Goal: Task Accomplishment & Management: Manage account settings

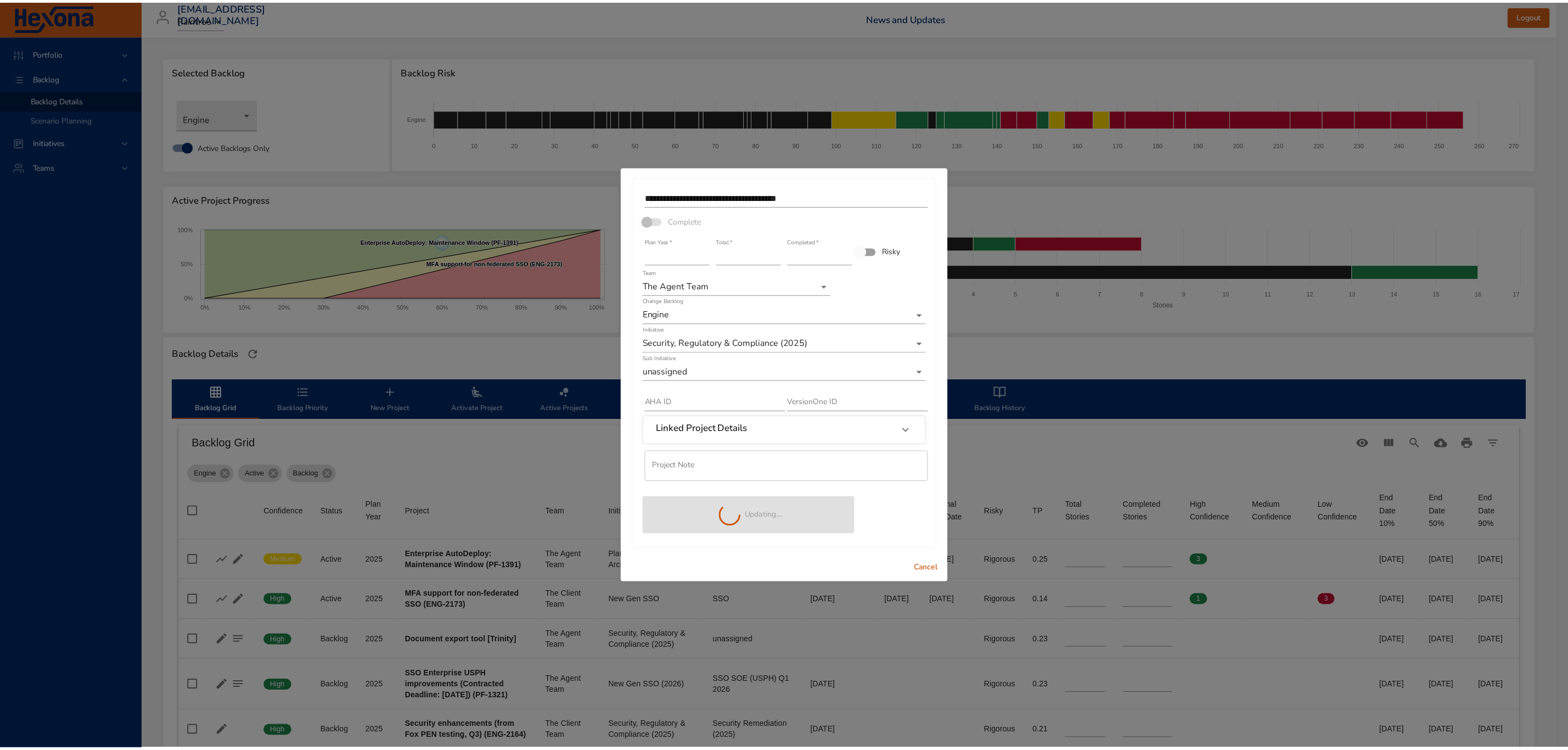
scroll to position [164, 0]
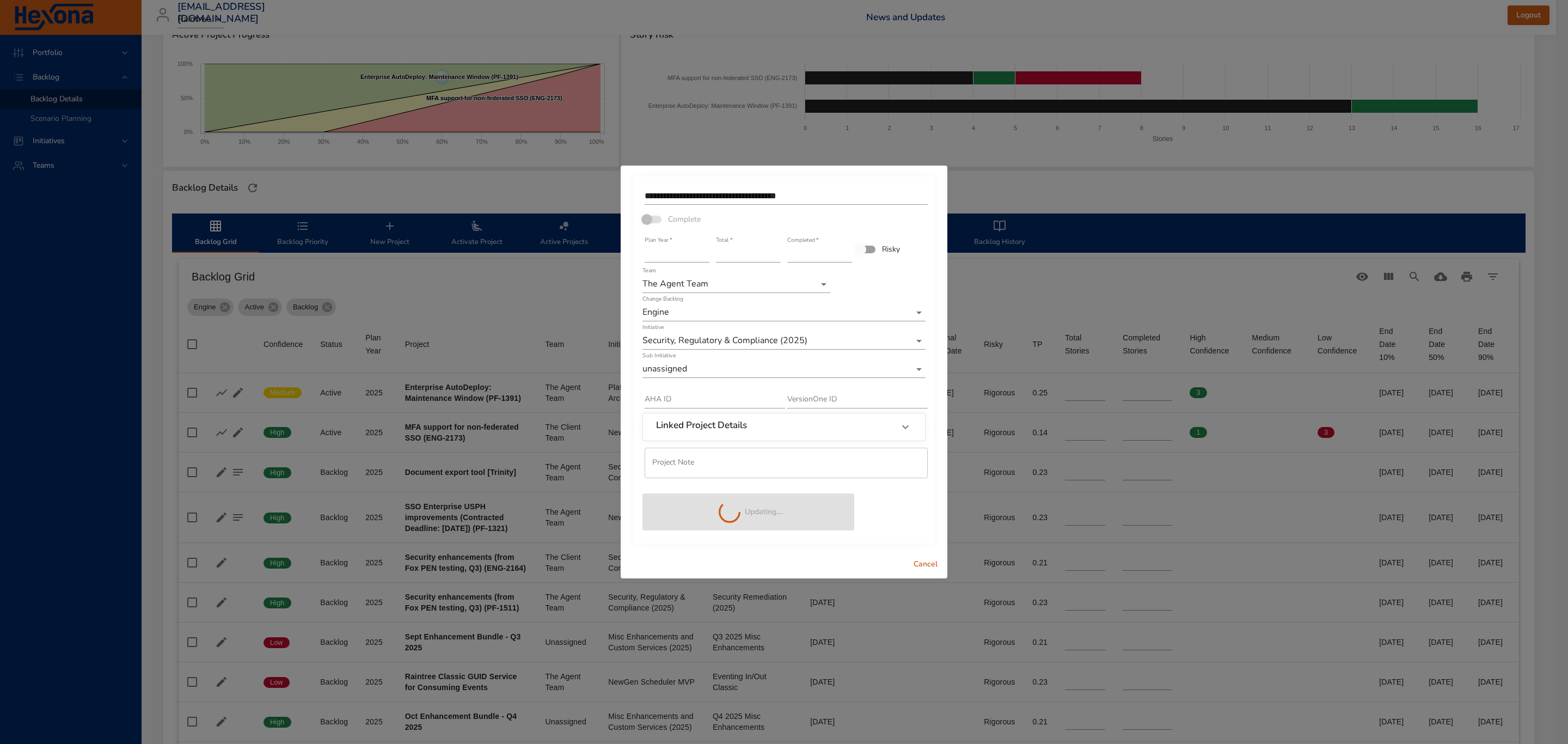
click at [930, 564] on span "Cancel" at bounding box center [925, 564] width 26 height 14
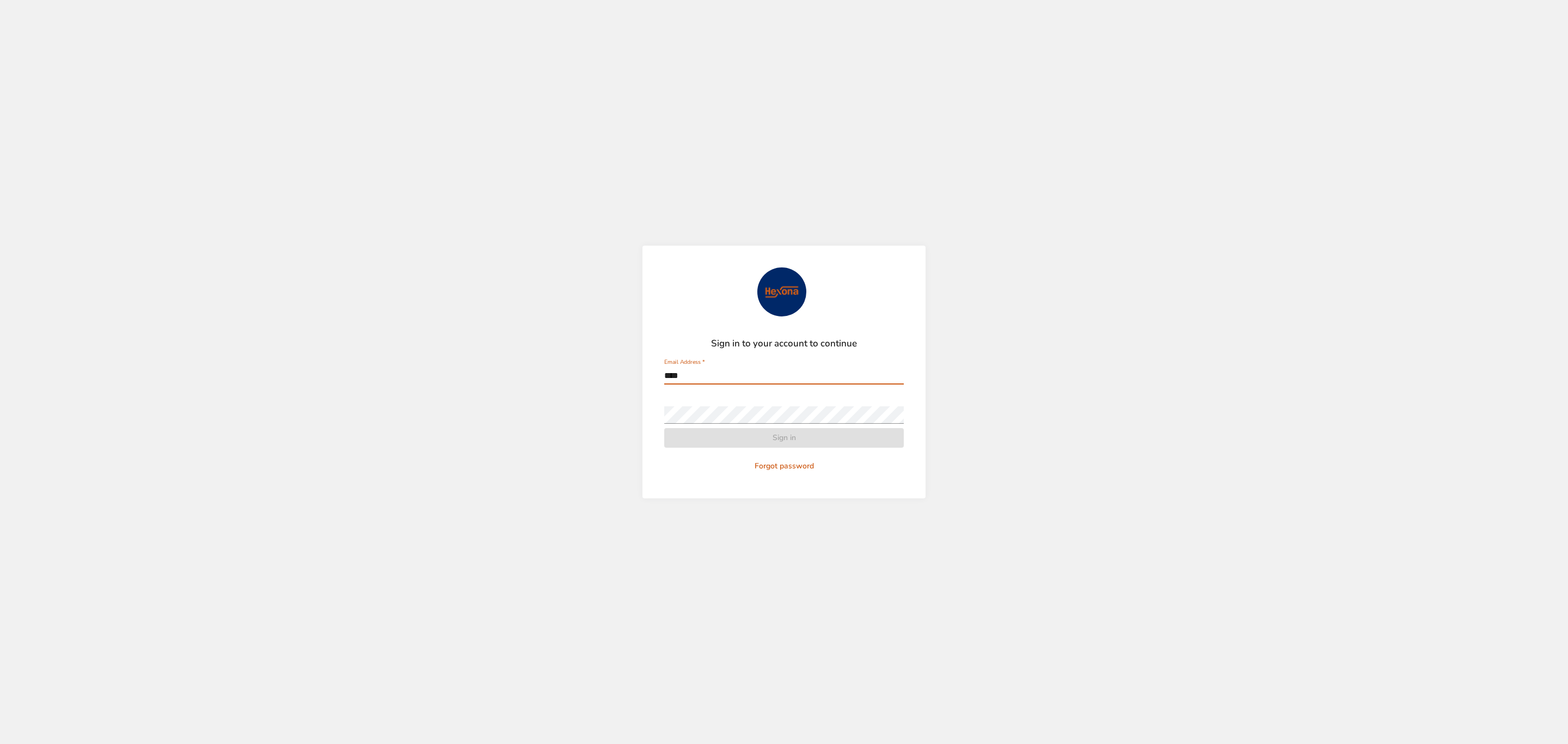
type input "**********"
click at [664, 428] on button "Sign in" at bounding box center [783, 437] width 240 height 20
click at [771, 435] on span "Sign in" at bounding box center [783, 438] width 222 height 14
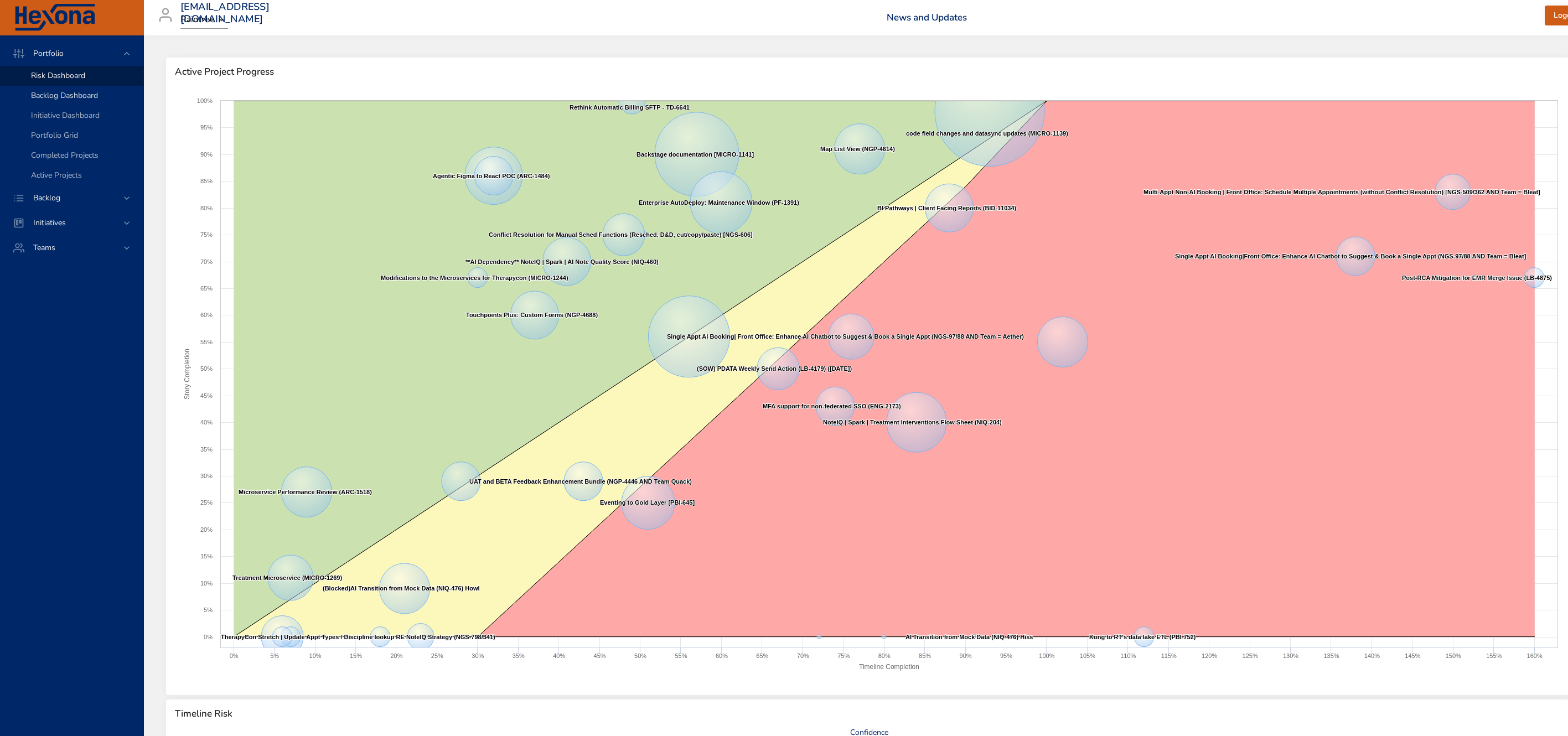
click at [66, 93] on span "Backlog Dashboard" at bounding box center [65, 95] width 67 height 11
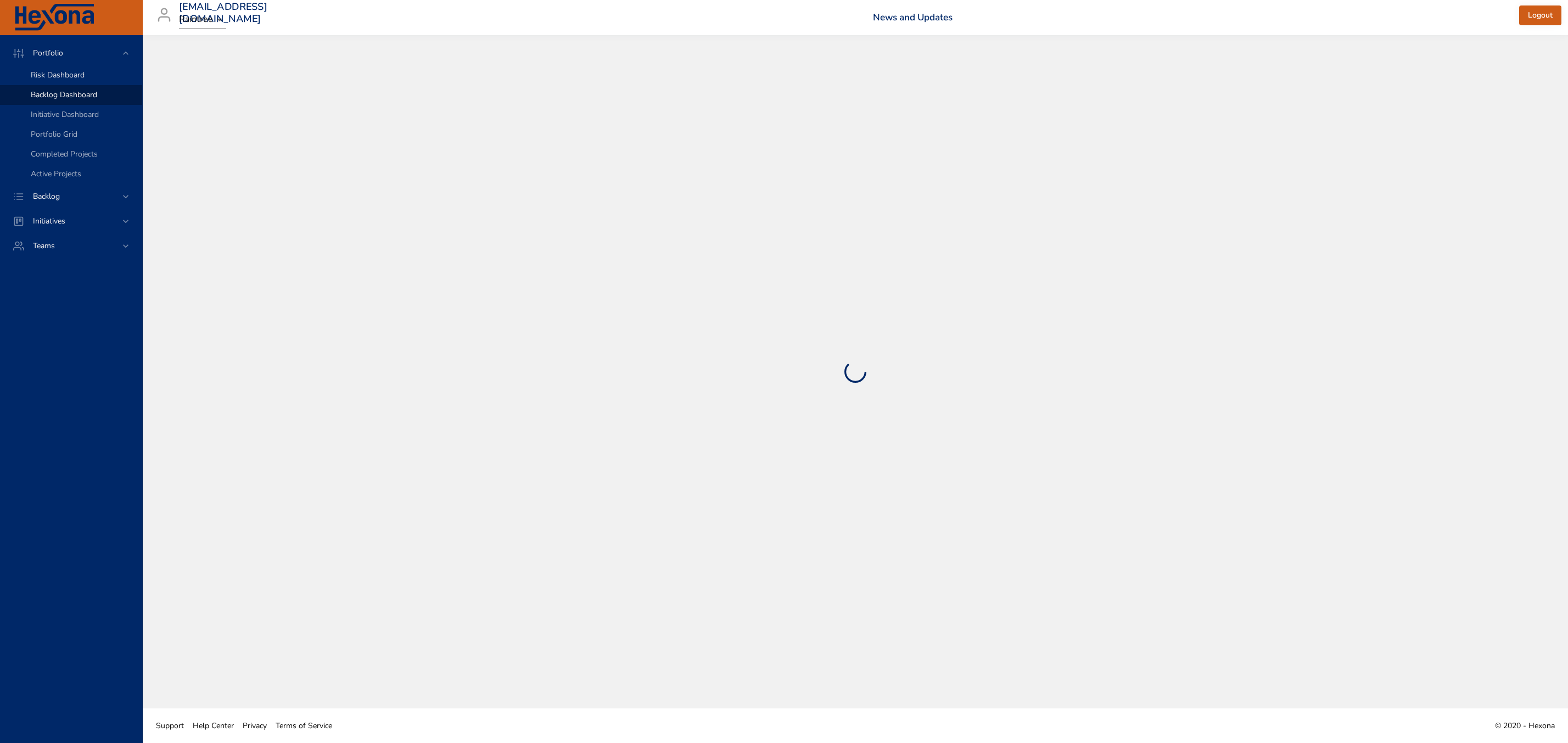
select select "***"
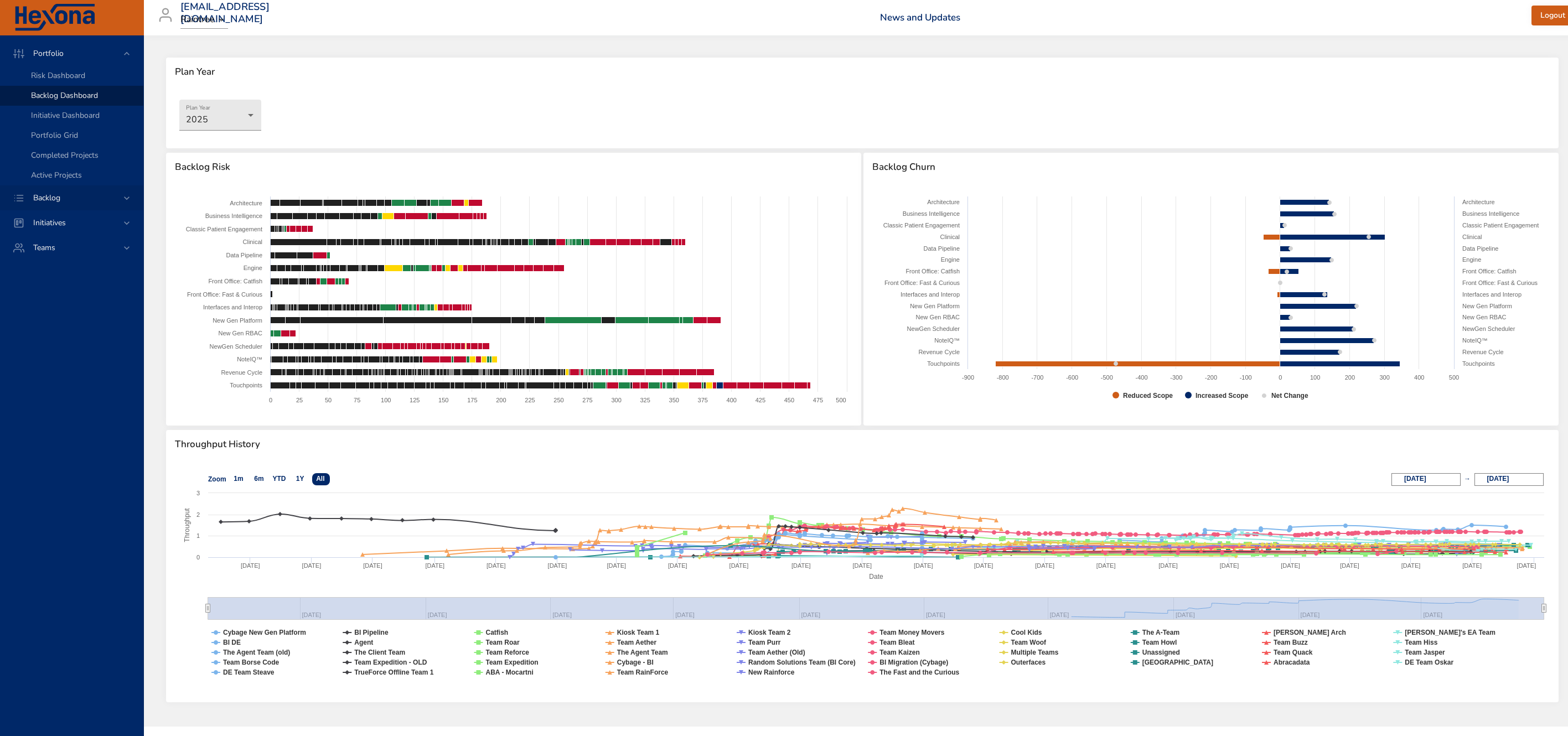
click at [46, 202] on span "Backlog" at bounding box center [47, 198] width 45 height 11
click at [56, 103] on span "Backlog Details" at bounding box center [57, 100] width 53 height 11
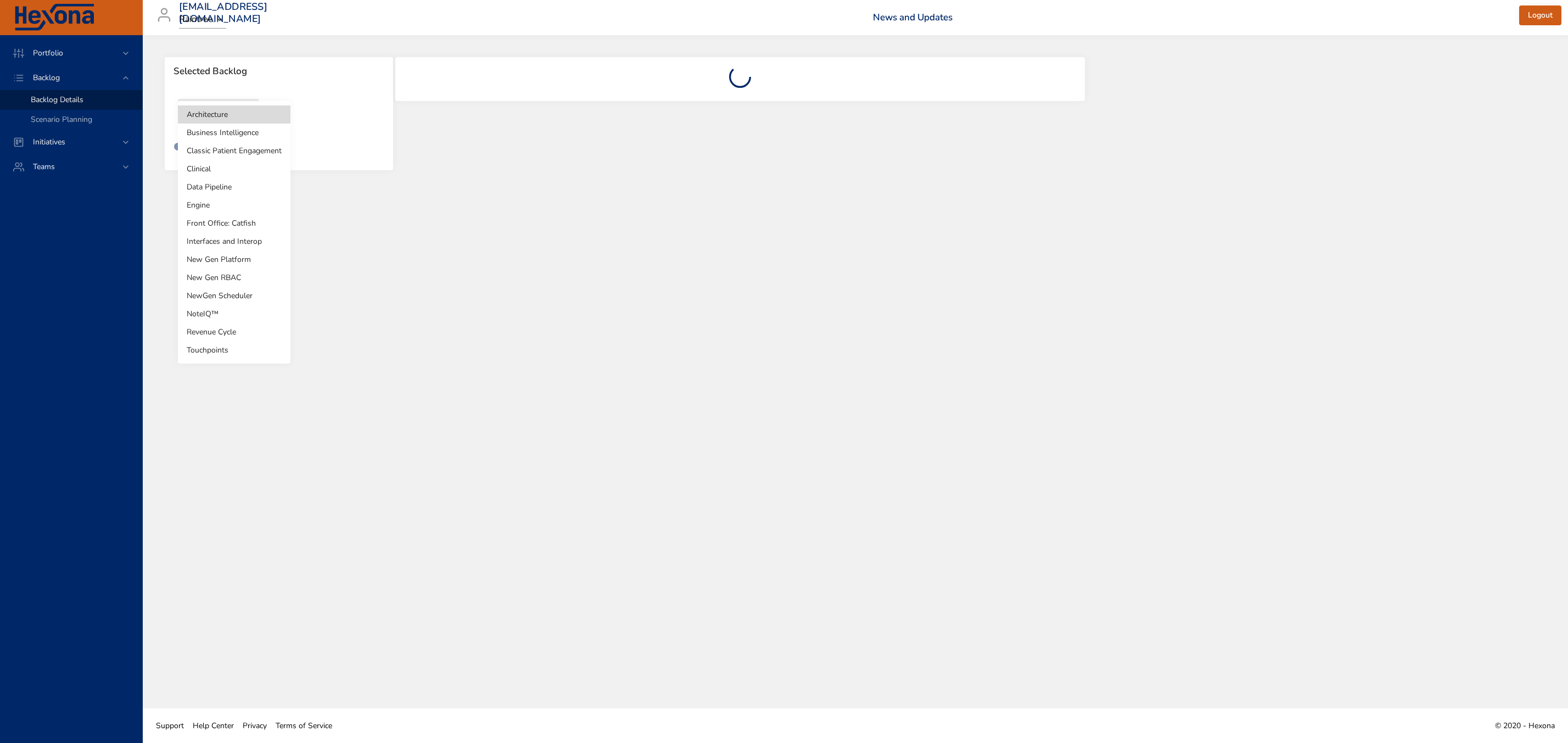
click at [250, 111] on body "Portfolio Backlog Backlog Details Scenario Planning Initiatives Teams [EMAIL_AD…" at bounding box center [784, 371] width 1568 height 743
click at [207, 208] on li "Engine" at bounding box center [234, 205] width 112 height 18
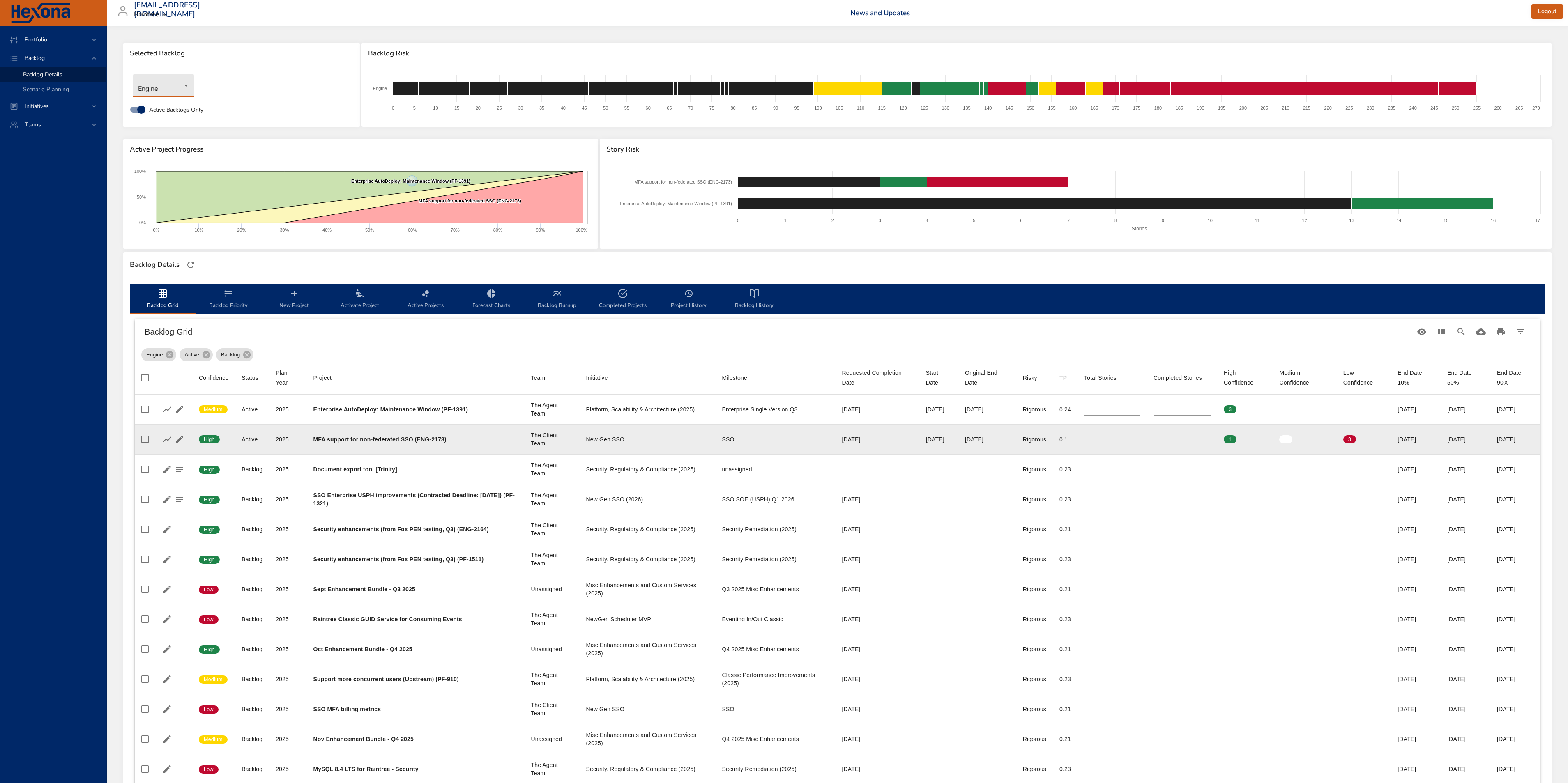
drag, startPoint x: 1135, startPoint y: 435, endPoint x: 1164, endPoint y: 436, distance: 29.0
type input "*"
click at [1135, 436] on input "*" at bounding box center [1112, 439] width 56 height 12
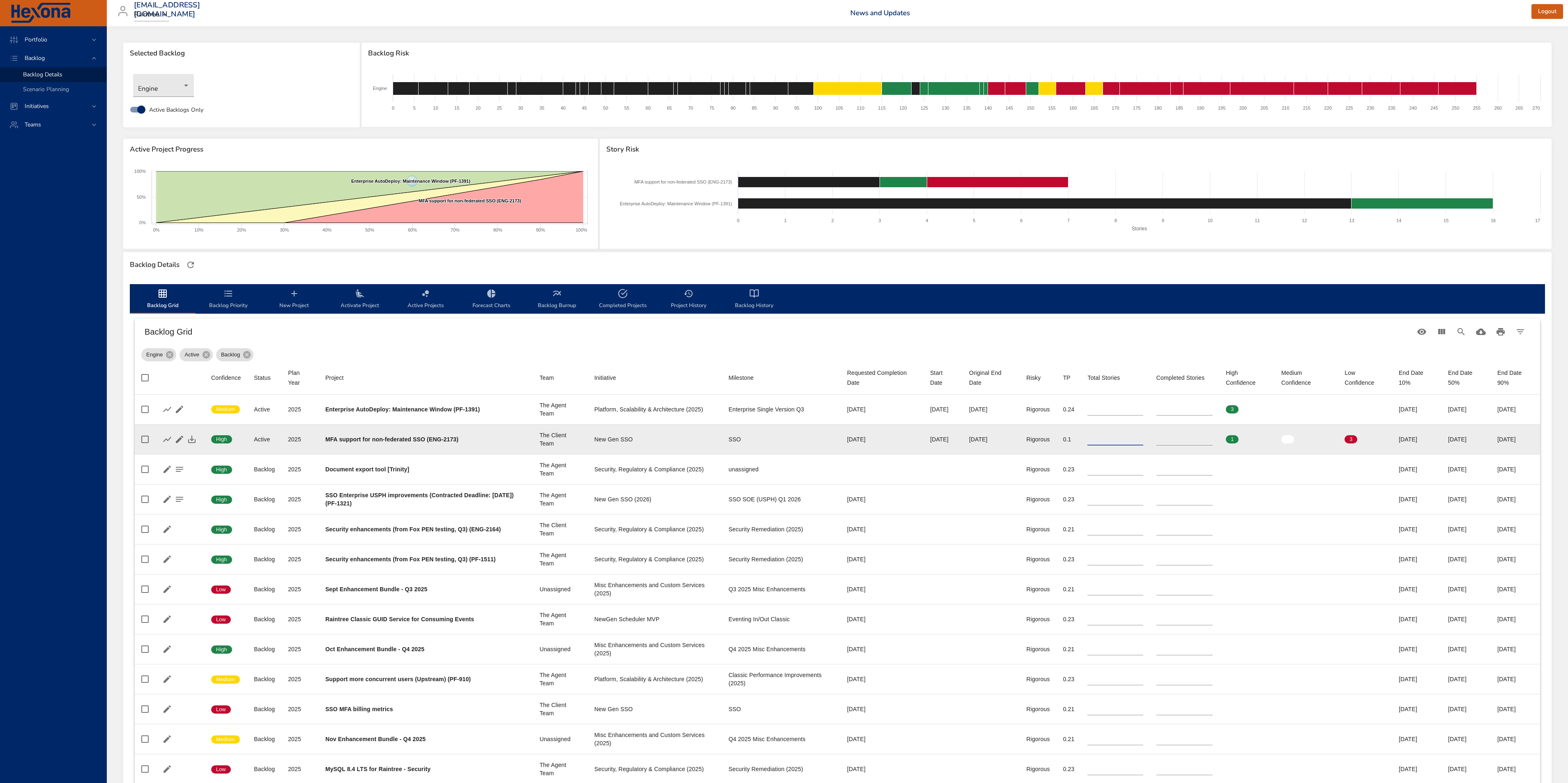
click at [1183, 435] on input "*" at bounding box center [1185, 439] width 56 height 12
type input "*"
click at [1183, 436] on input "*" at bounding box center [1185, 439] width 56 height 12
click at [192, 439] on icon "button" at bounding box center [192, 439] width 7 height 7
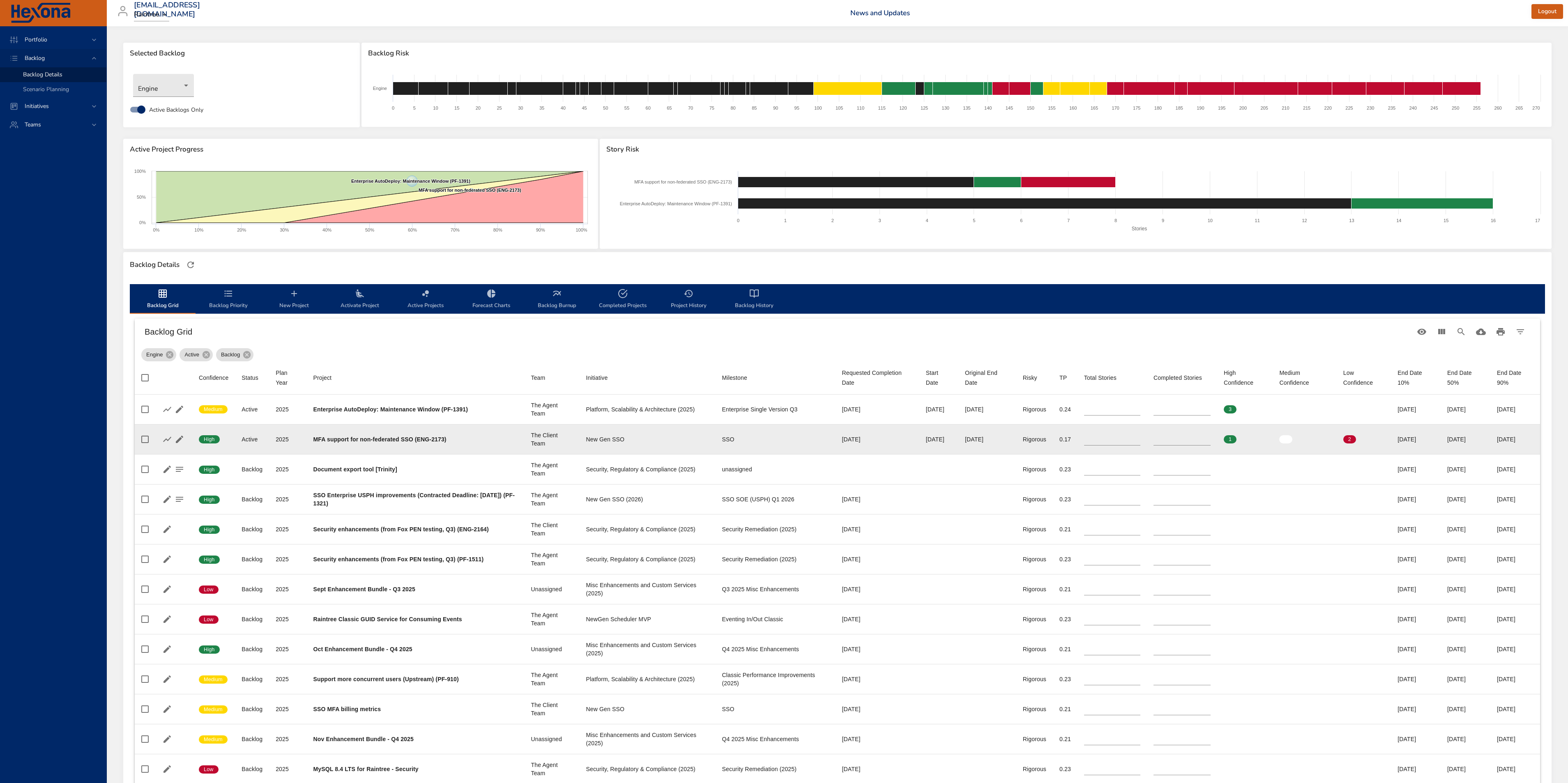
click at [33, 57] on span "Backlog" at bounding box center [35, 58] width 33 height 8
click at [41, 30] on div "Portfolio" at bounding box center [53, 40] width 107 height 18
click at [55, 54] on span "Risk Dashboard" at bounding box center [43, 56] width 40 height 8
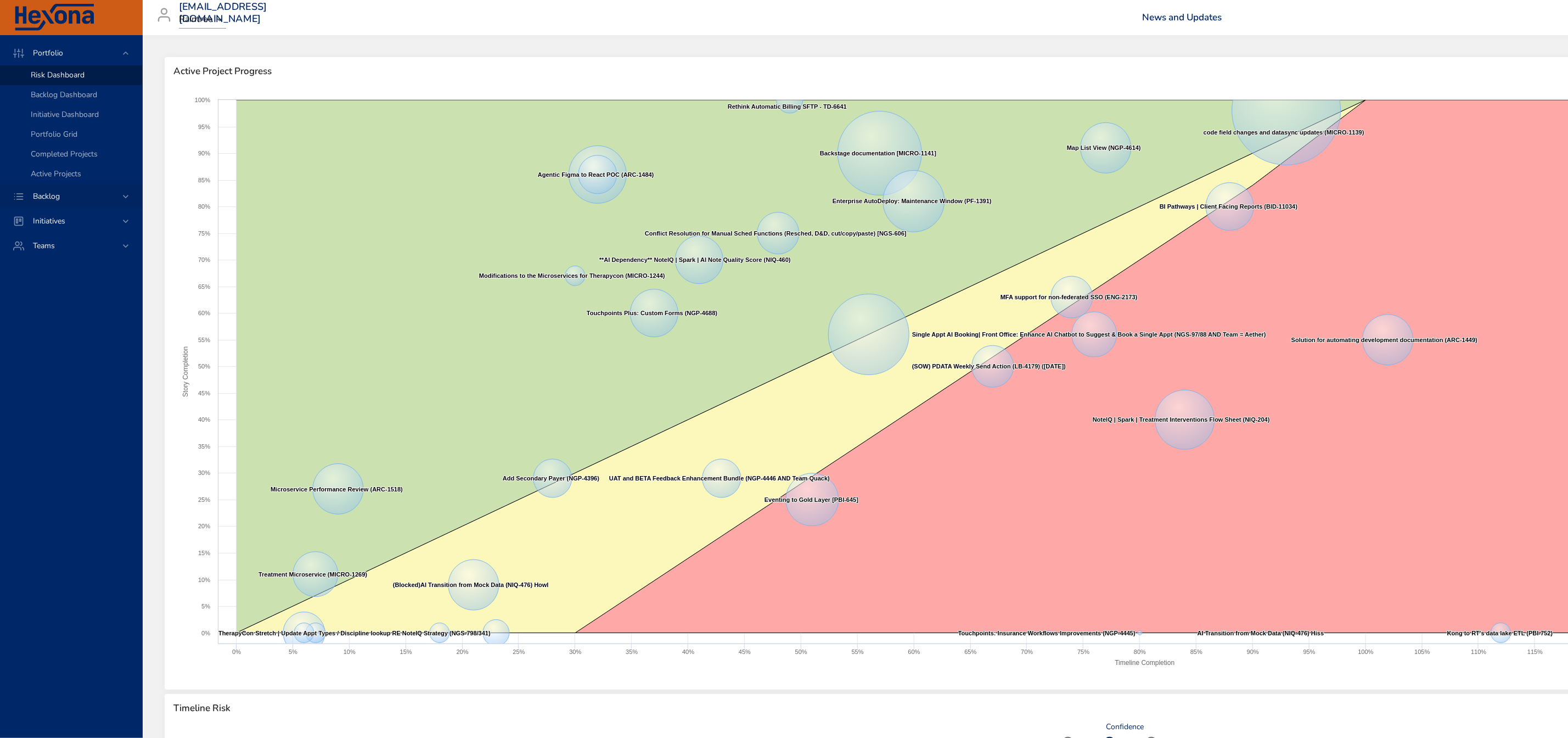
click at [50, 199] on span "Backlog" at bounding box center [46, 196] width 45 height 11
click at [50, 94] on span "Backlog Details" at bounding box center [57, 99] width 53 height 11
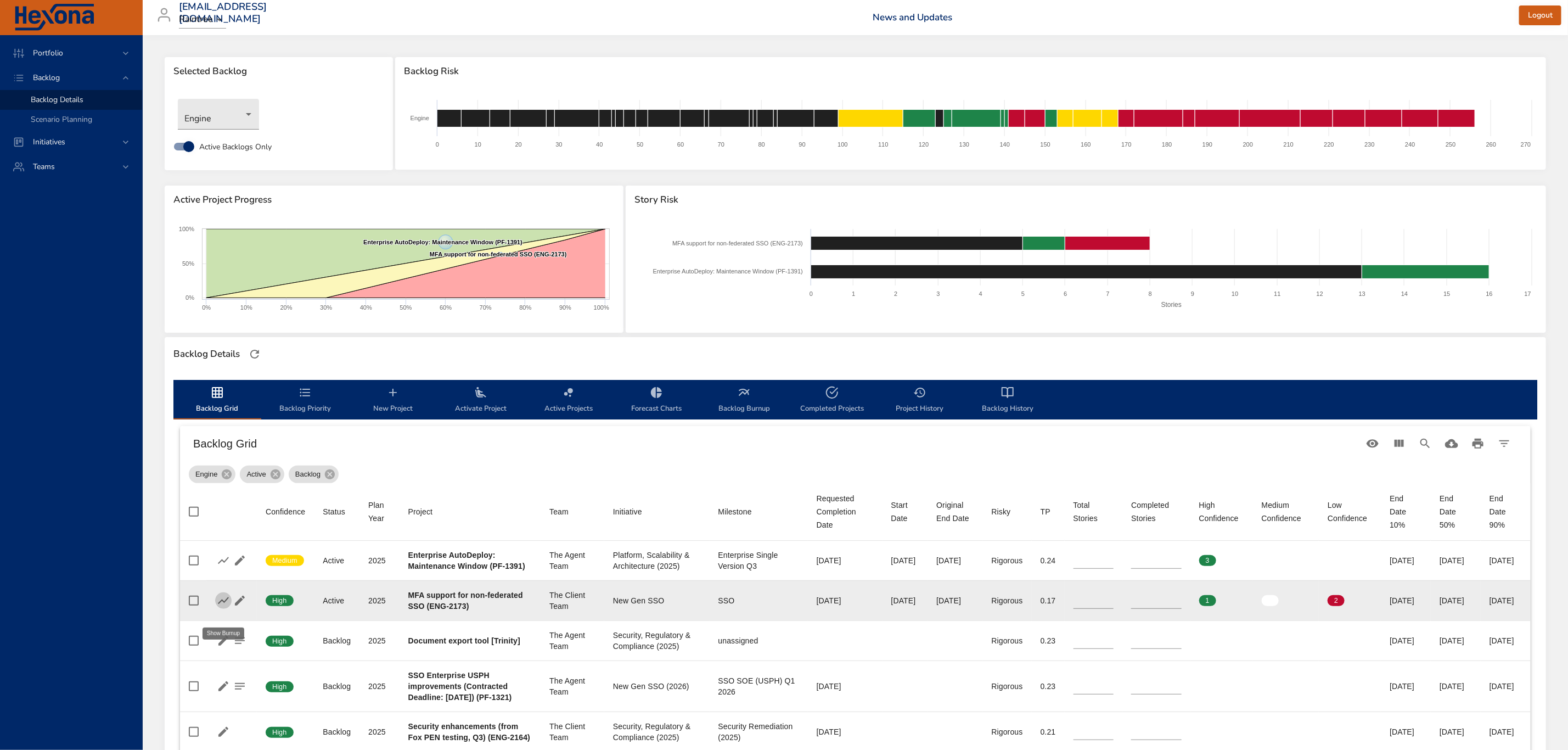
click at [219, 607] on icon "button" at bounding box center [224, 600] width 13 height 13
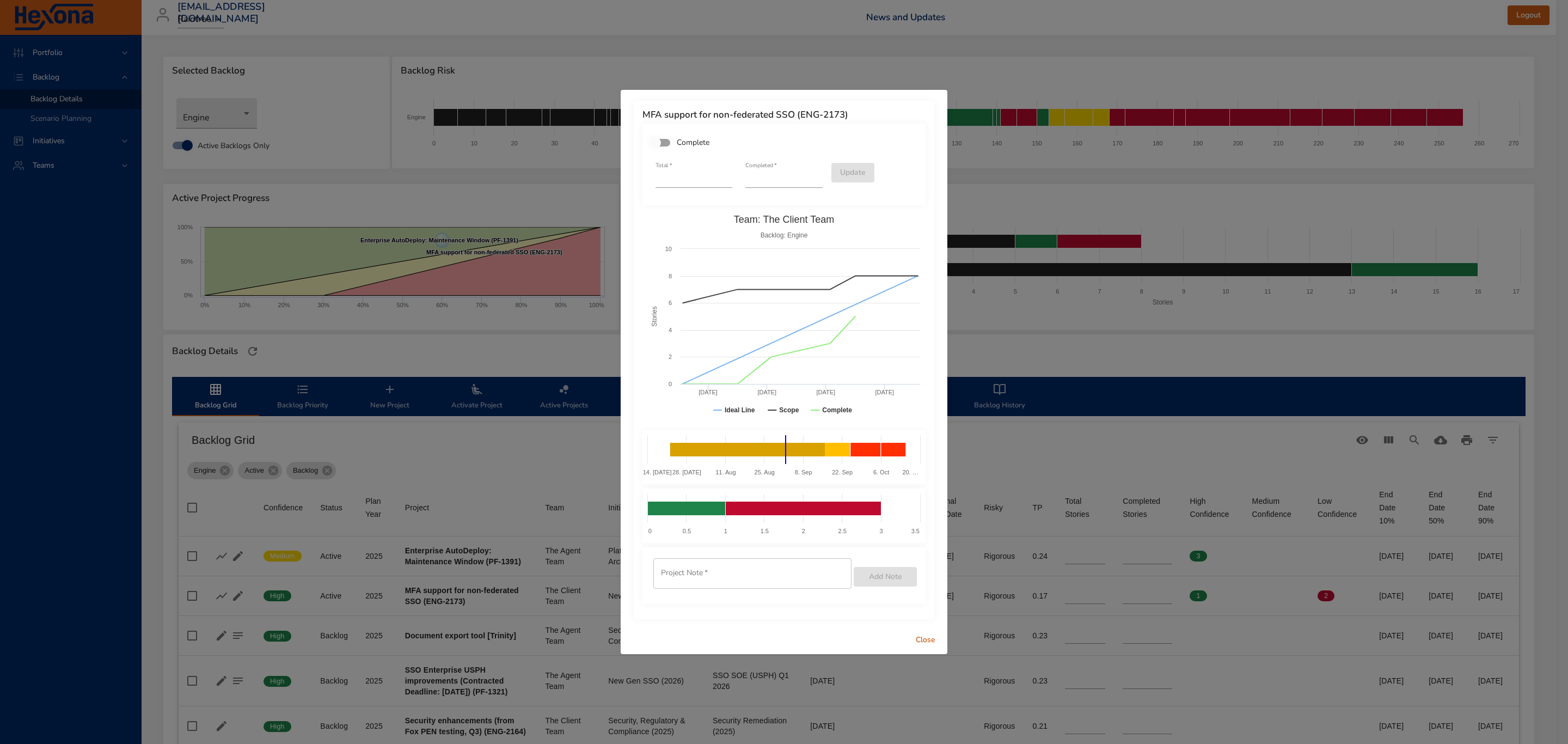
click at [215, 561] on div "MFA support for non-federated SSO (ENG-2173) Complete Total   * * Completed   *…" at bounding box center [784, 372] width 1568 height 744
click at [928, 634] on span "Close" at bounding box center [925, 640] width 26 height 14
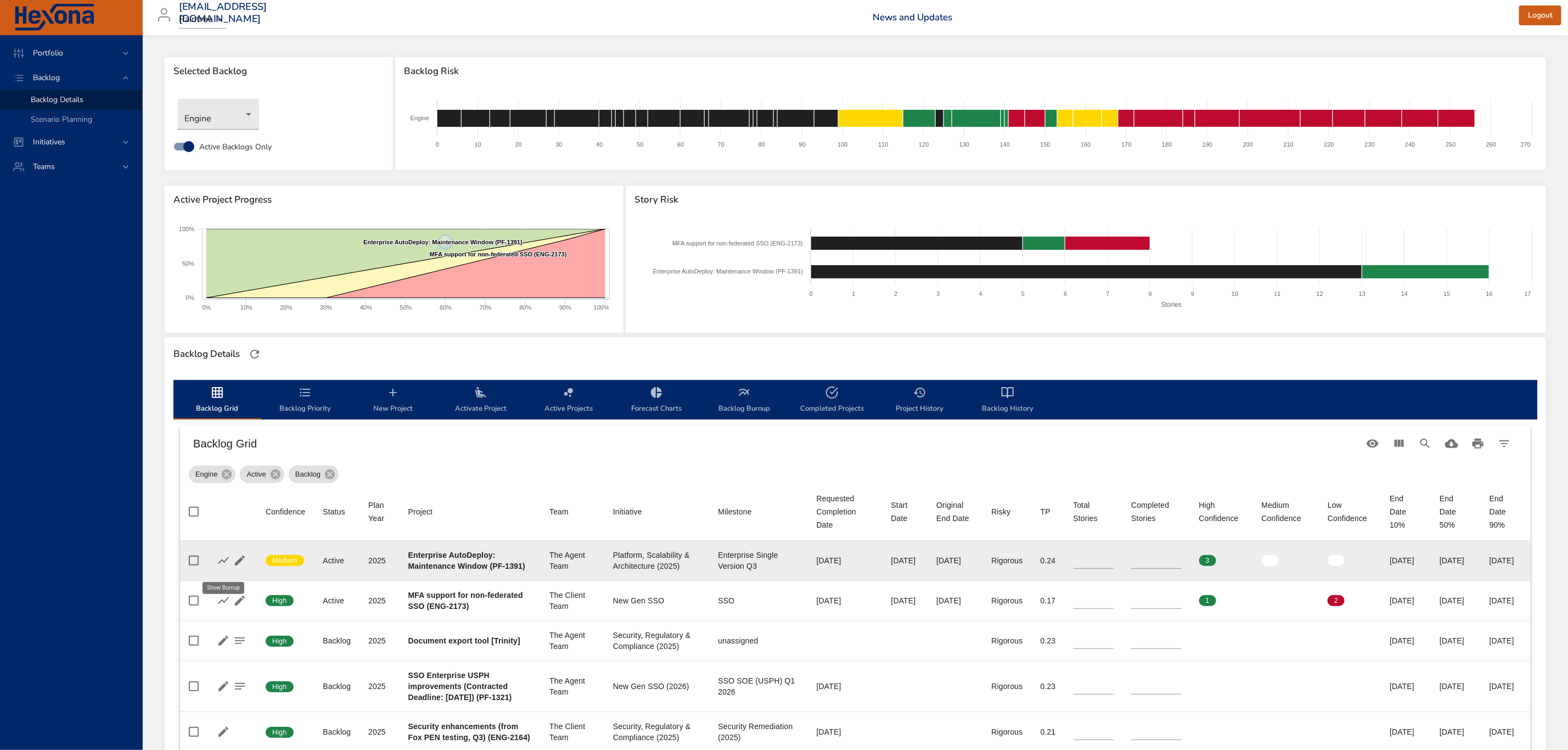
click at [217, 565] on icon "button" at bounding box center [224, 560] width 13 height 13
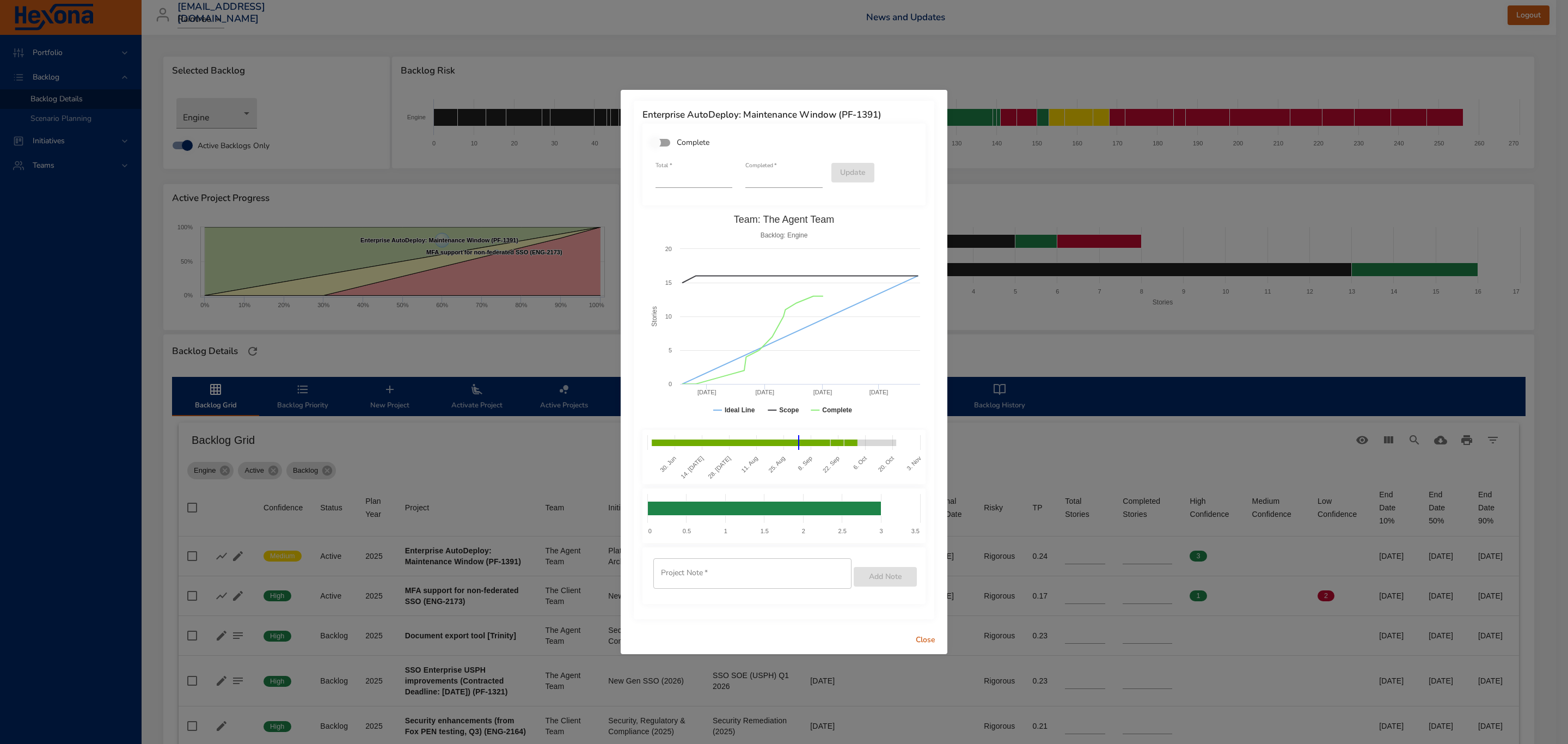
click at [923, 639] on span "Close" at bounding box center [925, 640] width 26 height 14
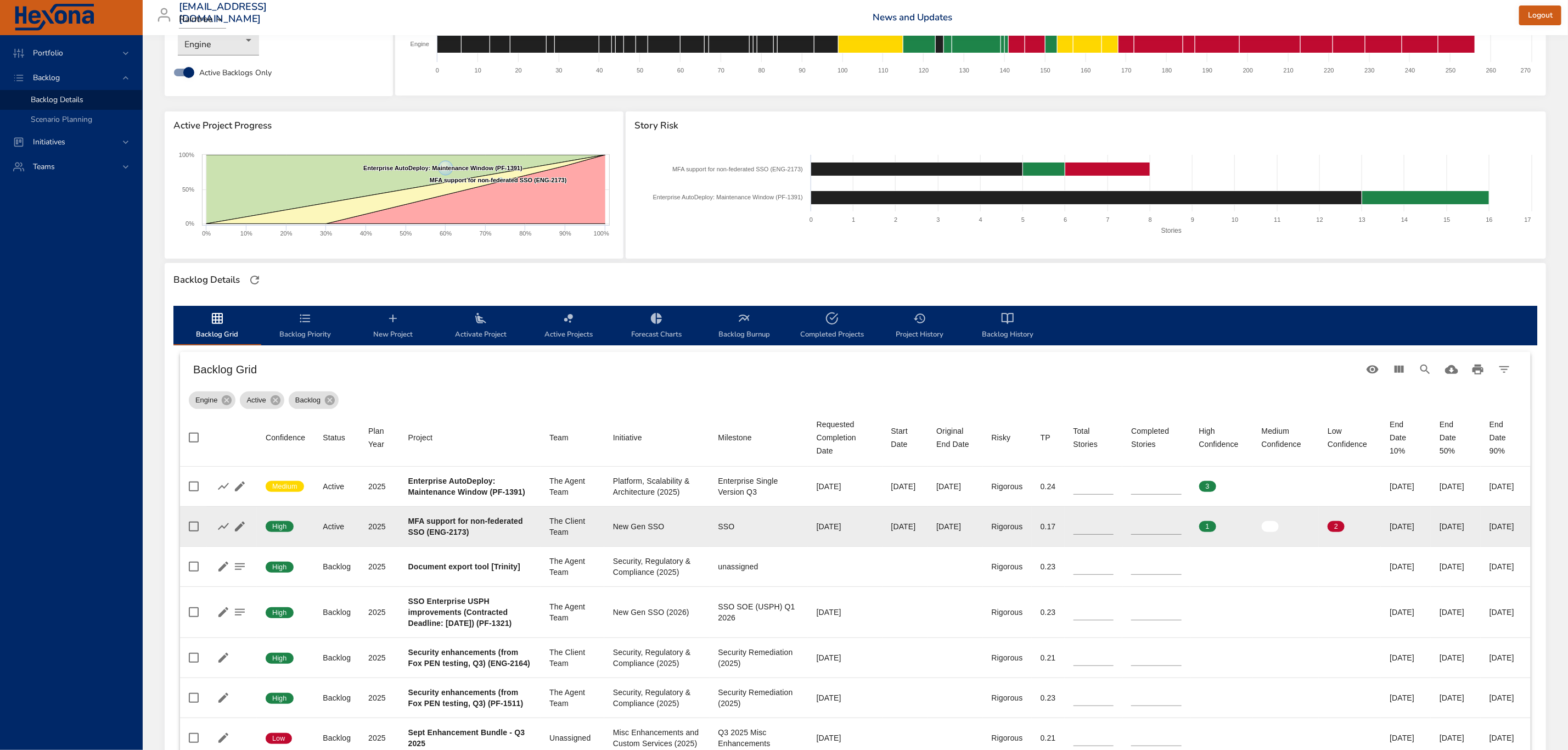
scroll to position [164, 0]
